Goal: Check status: Check status

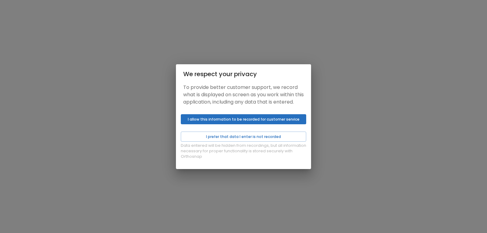
click at [236, 124] on button "I allow this information to be recorded for customer service" at bounding box center [243, 119] width 125 height 10
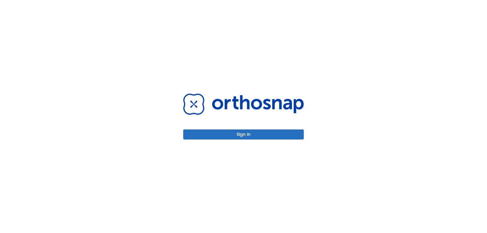
click at [239, 137] on button "Sign in" at bounding box center [243, 134] width 120 height 10
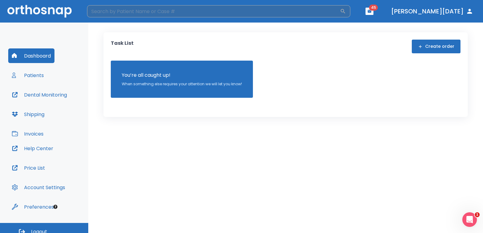
click at [109, 9] on input "search" at bounding box center [213, 11] width 253 height 12
type input "francesca"
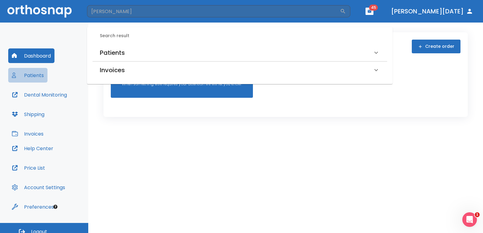
click at [39, 76] on button "Patients" at bounding box center [27, 75] width 39 height 15
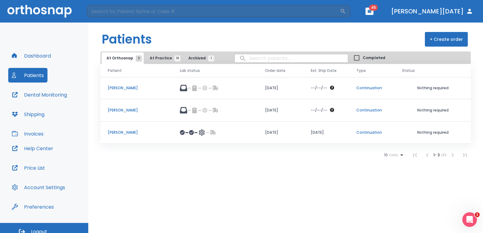
click at [265, 61] on input "search" at bounding box center [291, 58] width 113 height 12
type input "francesca"
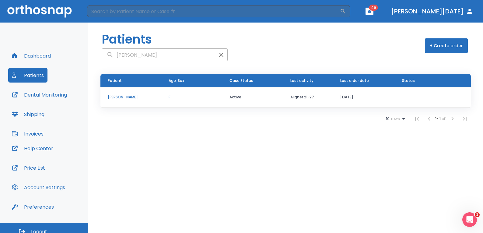
click at [132, 95] on p "[PERSON_NAME]" at bounding box center [131, 96] width 46 height 5
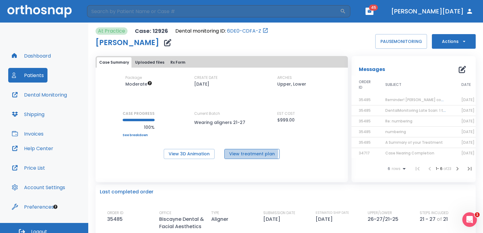
click at [237, 153] on button "View treatment plan" at bounding box center [251, 154] width 55 height 10
click at [199, 160] on div "Case Summary Uploaded files Rx Form Package Moderate CREATE DATE 09/19/24 ARCHE…" at bounding box center [222, 110] width 252 height 109
click at [199, 156] on button "View 3D Animation" at bounding box center [189, 154] width 51 height 10
